Goal: Information Seeking & Learning: Learn about a topic

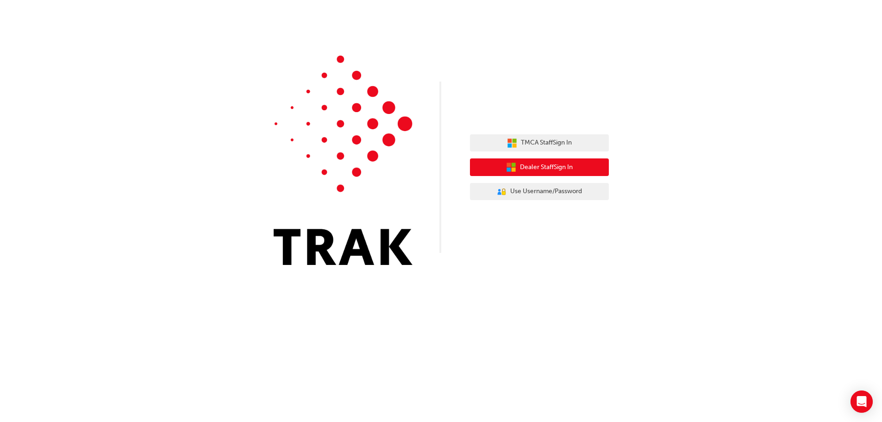
click at [588, 165] on button "Dealer Staff Sign In" at bounding box center [539, 167] width 139 height 18
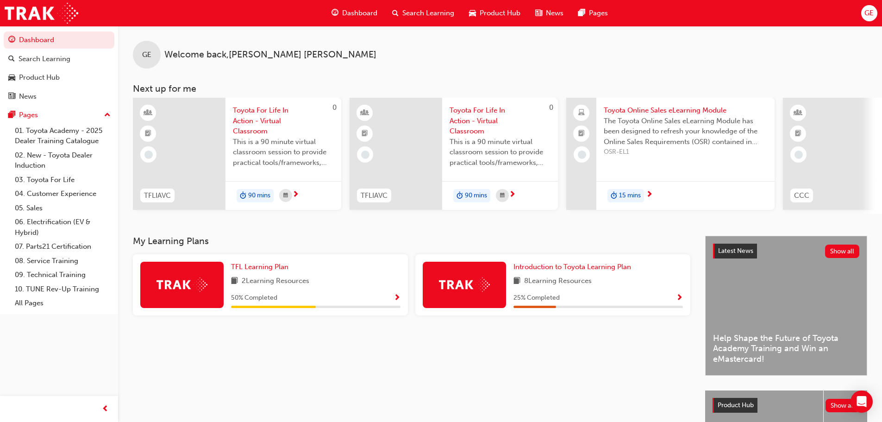
click at [421, 11] on span "Search Learning" at bounding box center [428, 13] width 52 height 11
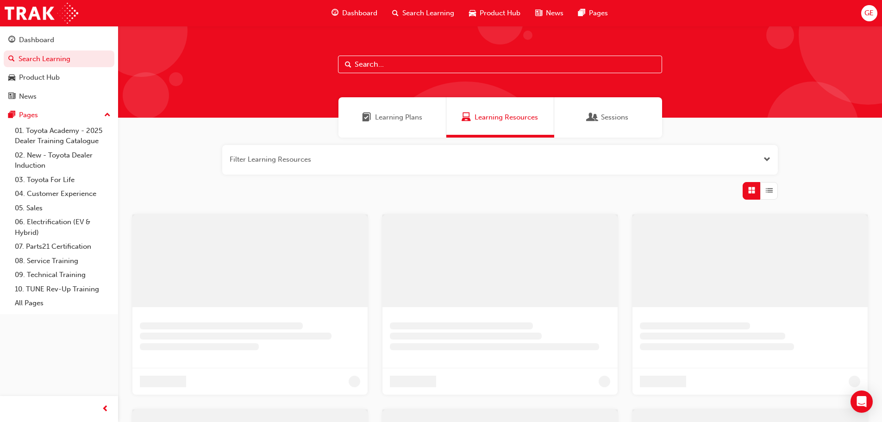
click at [394, 66] on input "text" at bounding box center [500, 65] width 324 height 18
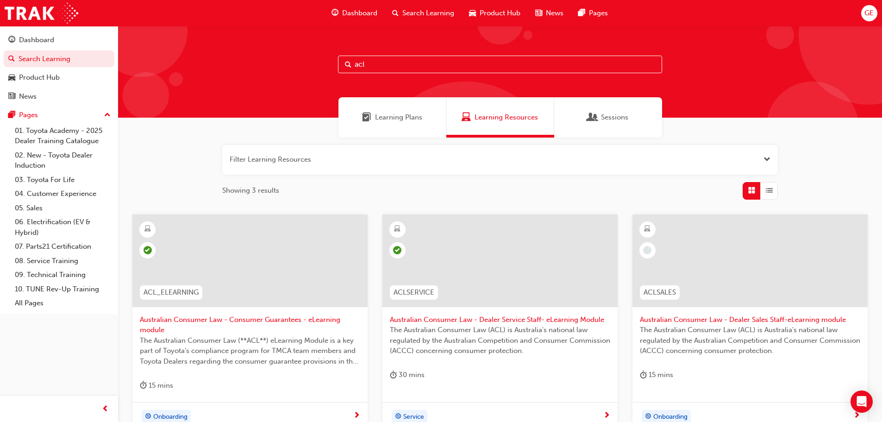
type input "acl"
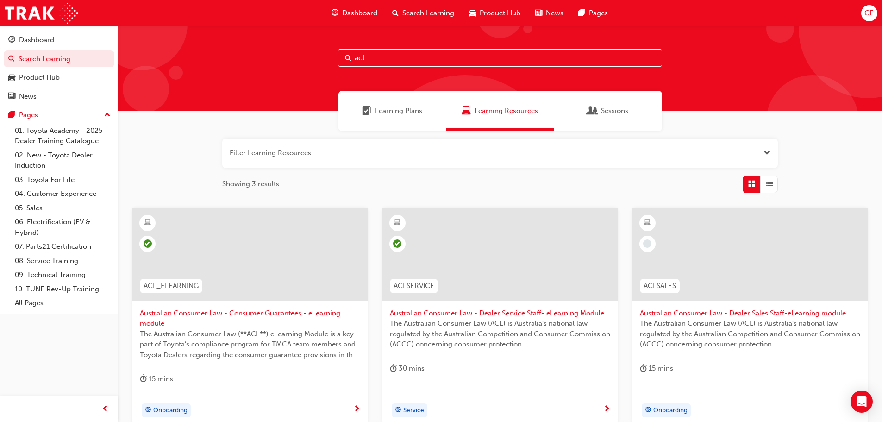
scroll to position [99, 0]
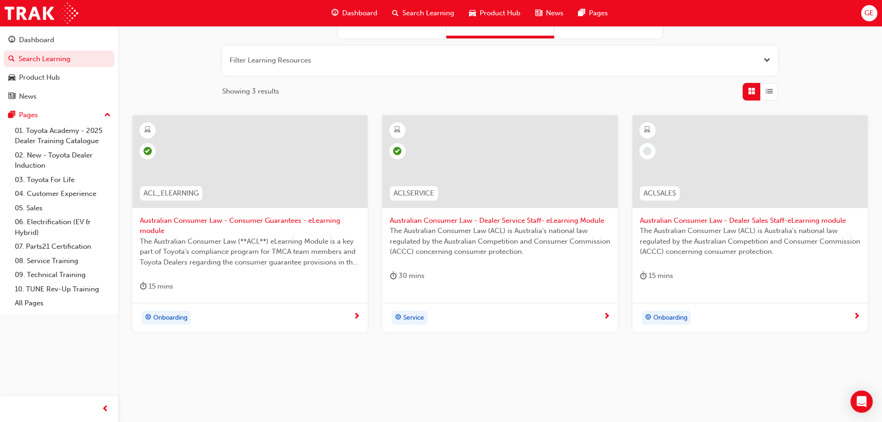
click at [246, 187] on div at bounding box center [249, 161] width 235 height 93
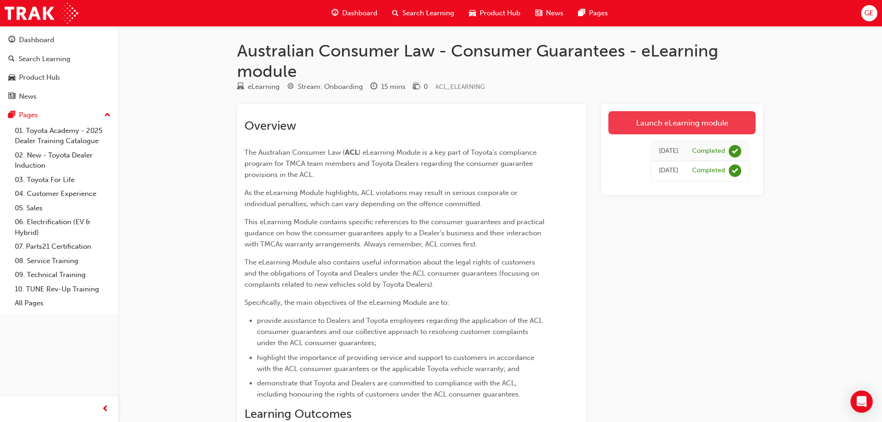
click at [692, 124] on link "Launch eLearning module" at bounding box center [681, 122] width 147 height 23
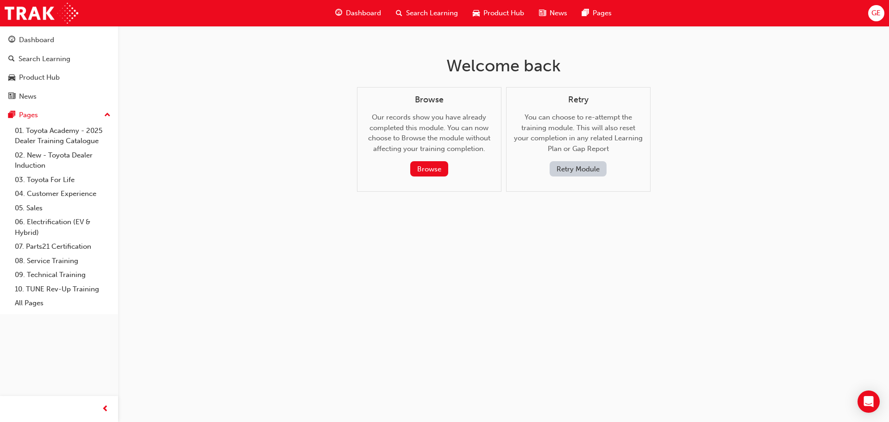
click at [571, 163] on button "Retry Module" at bounding box center [577, 168] width 57 height 15
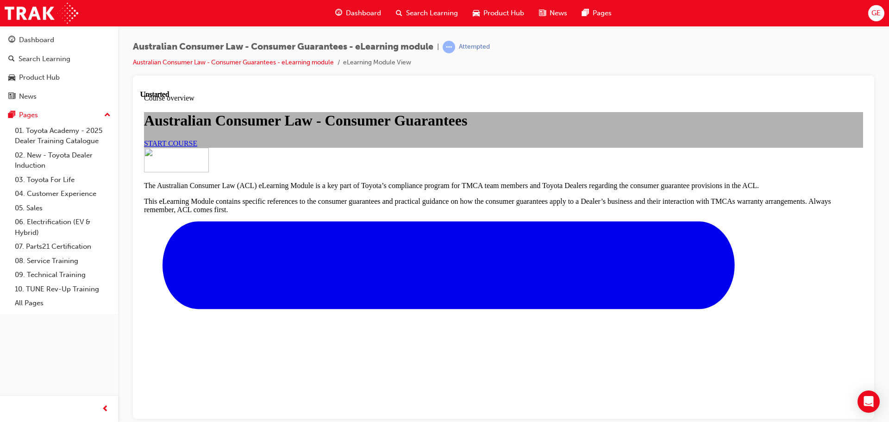
scroll to position [93, 0]
click at [197, 147] on span "START COURSE" at bounding box center [170, 143] width 53 height 8
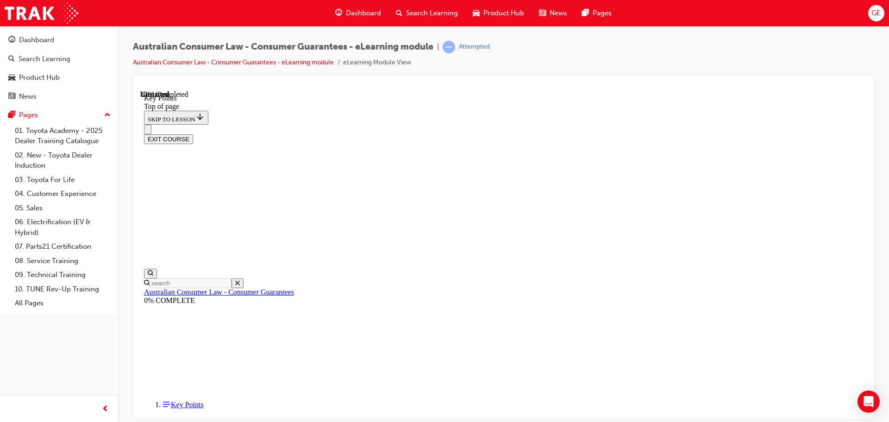
scroll to position [409, 0]
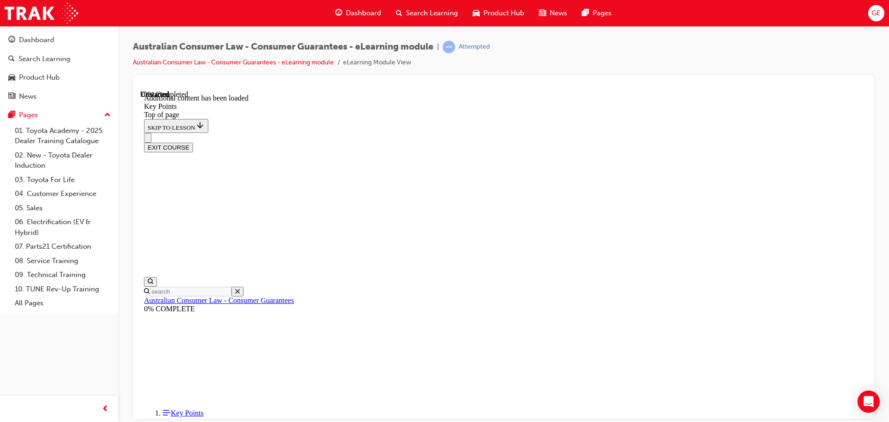
scroll to position [1148, 0]
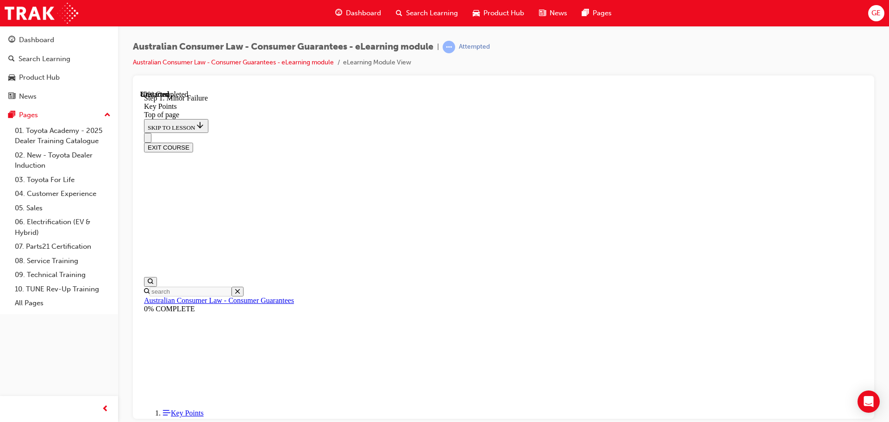
scroll to position [1440, 0]
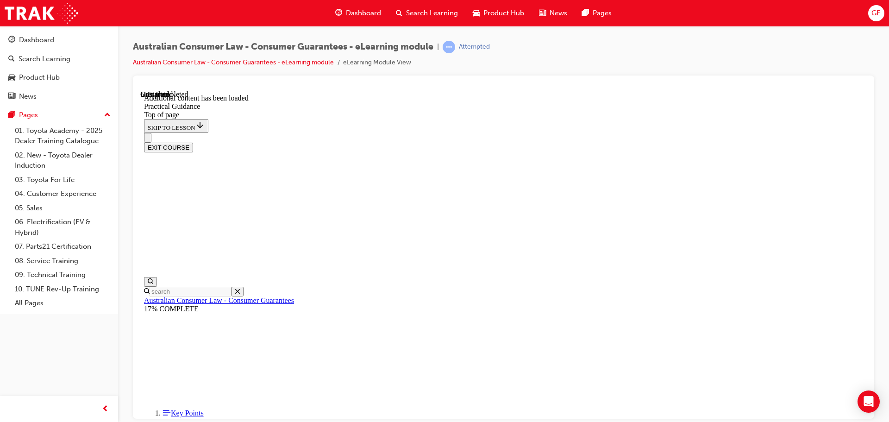
scroll to position [1441, 0]
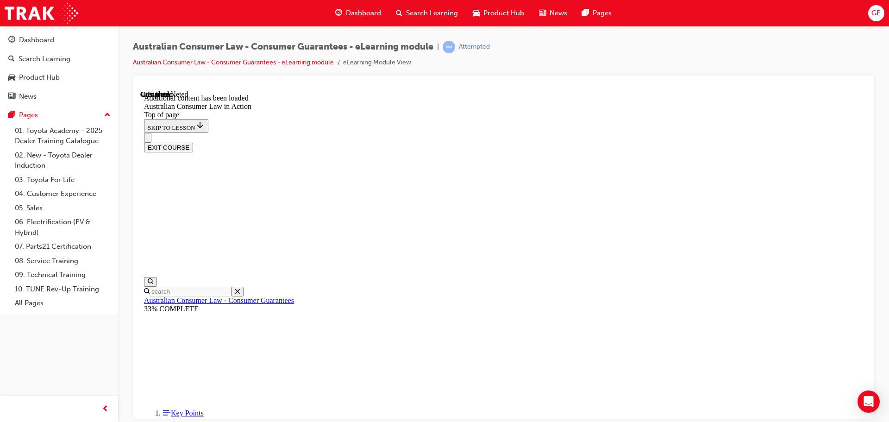
scroll to position [880, 0]
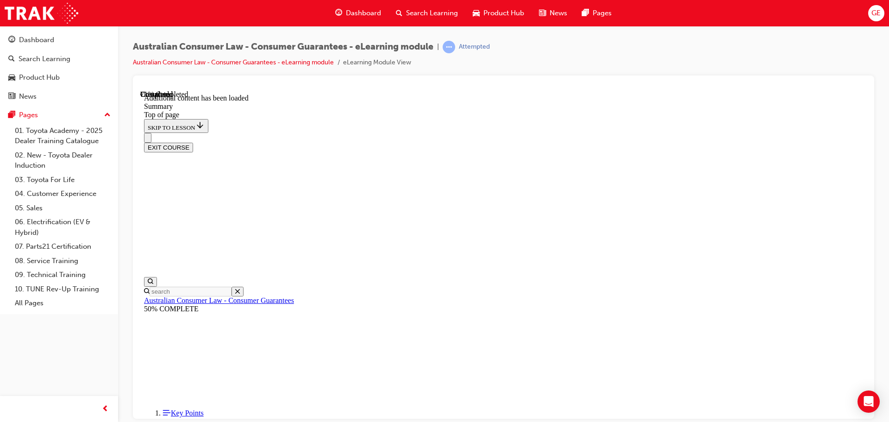
scroll to position [669, 0]
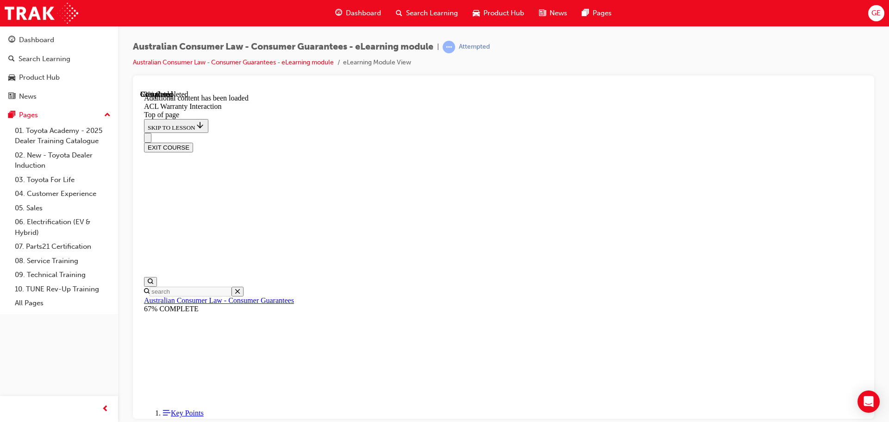
scroll to position [565, 0]
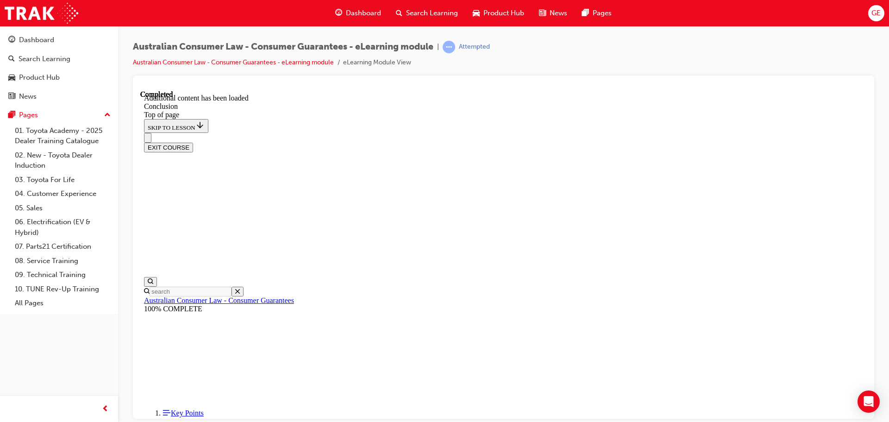
click at [193, 142] on button "EXIT COURSE" at bounding box center [168, 147] width 49 height 10
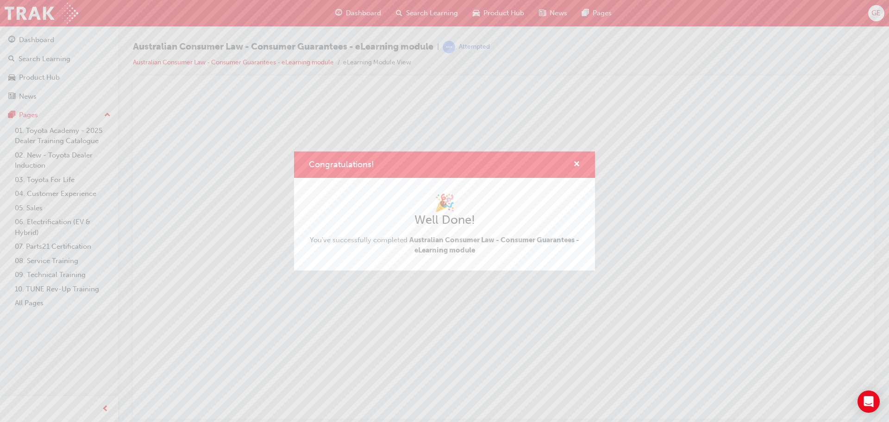
scroll to position [0, 0]
click at [579, 163] on span "cross-icon" at bounding box center [576, 165] width 7 height 8
